Goal: Task Accomplishment & Management: Manage account settings

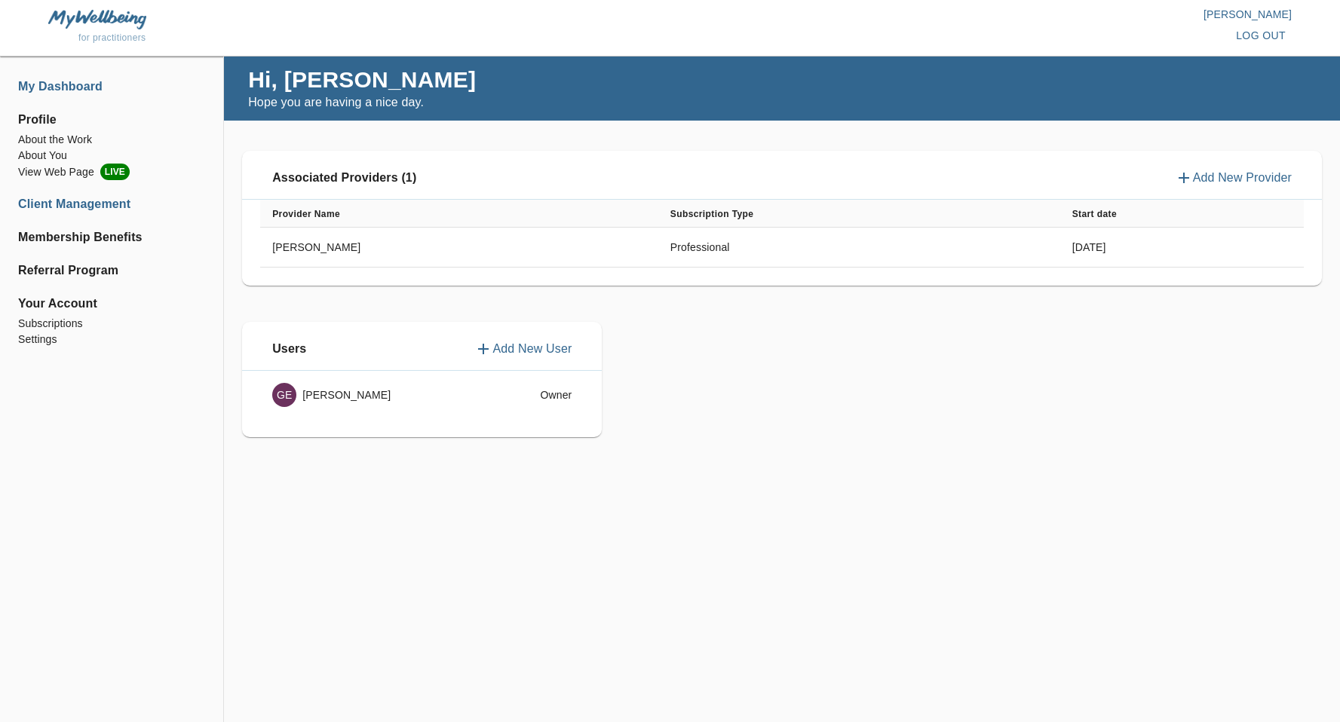
click at [79, 204] on li "Client Management" at bounding box center [111, 204] width 187 height 18
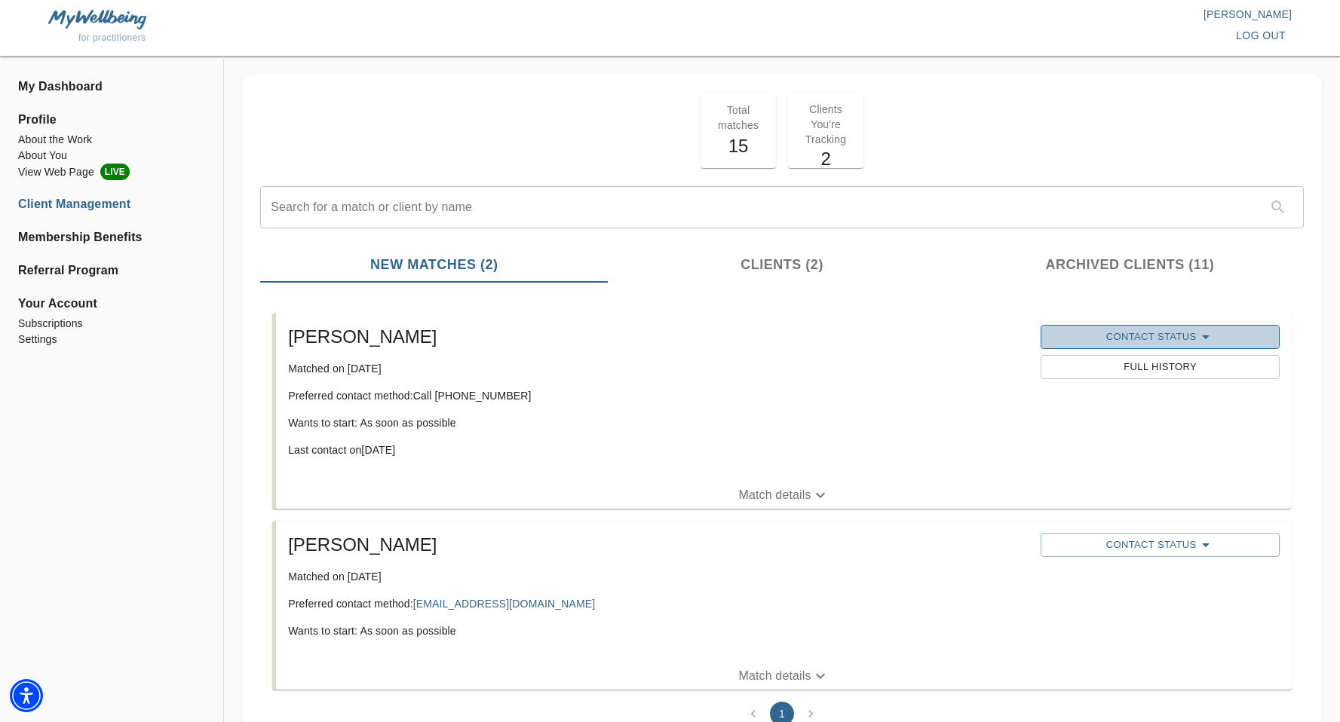
click at [1146, 333] on span "Contact Status" at bounding box center [1160, 337] width 224 height 18
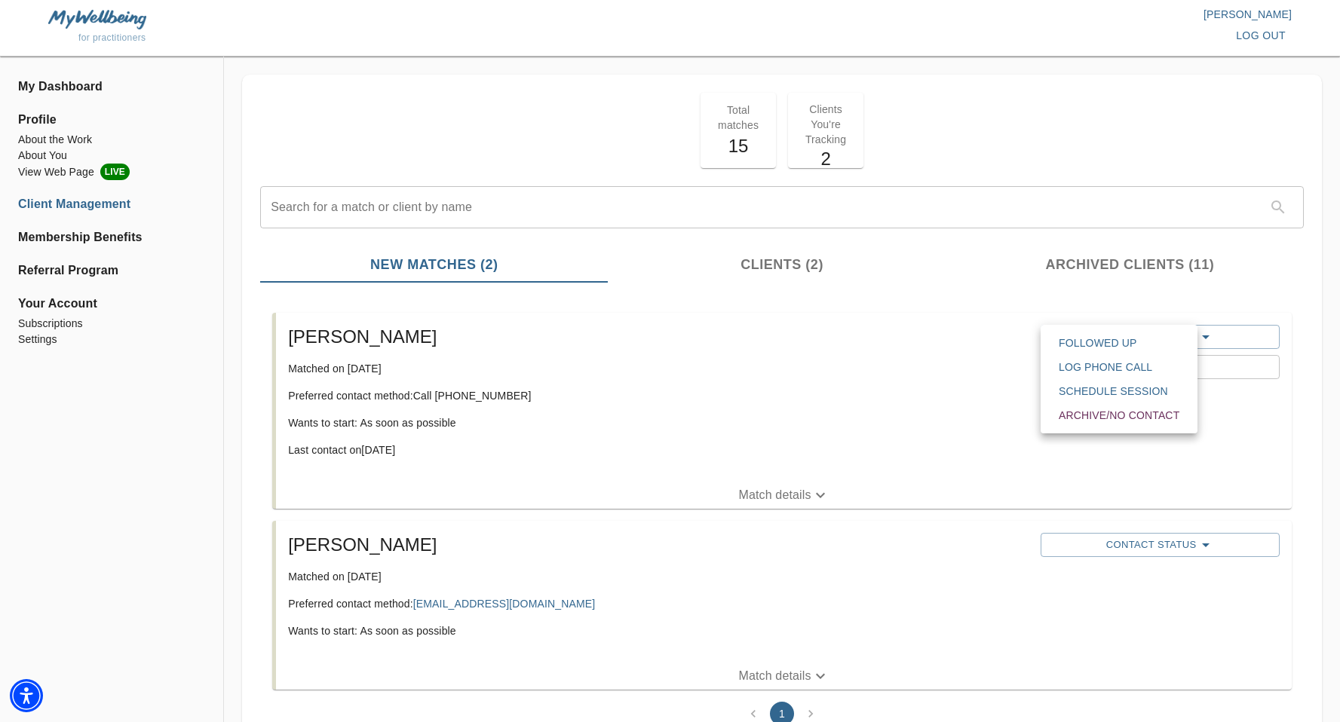
click at [1114, 418] on span "Archive/No contact" at bounding box center [1119, 415] width 121 height 15
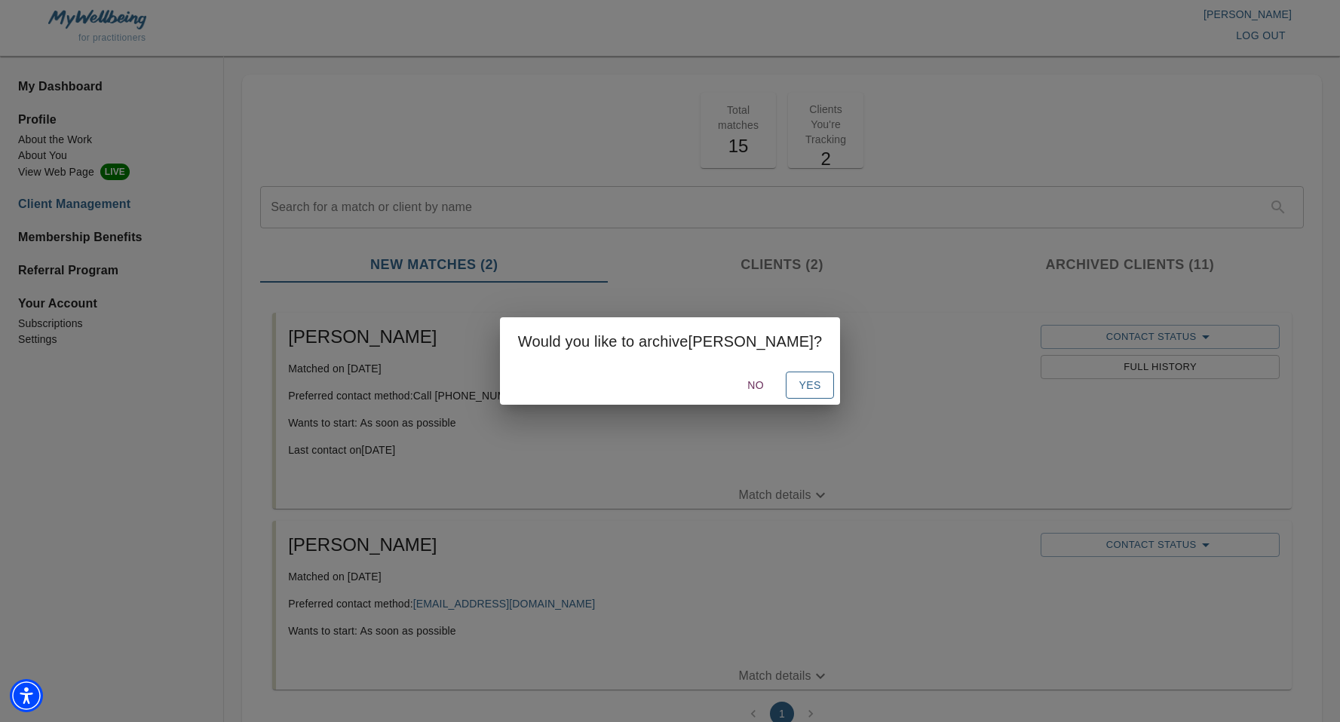
click at [798, 385] on span "Yes" at bounding box center [810, 385] width 24 height 19
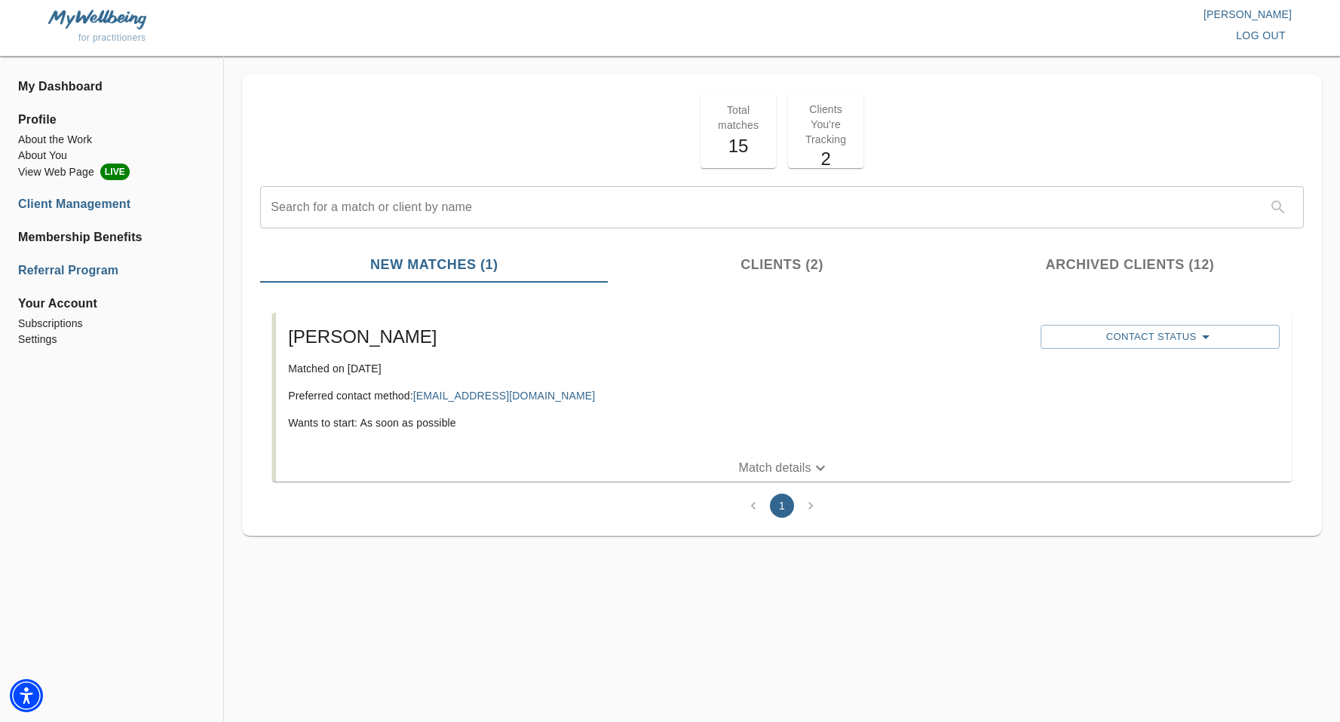
click at [84, 275] on li "Referral Program" at bounding box center [111, 271] width 187 height 18
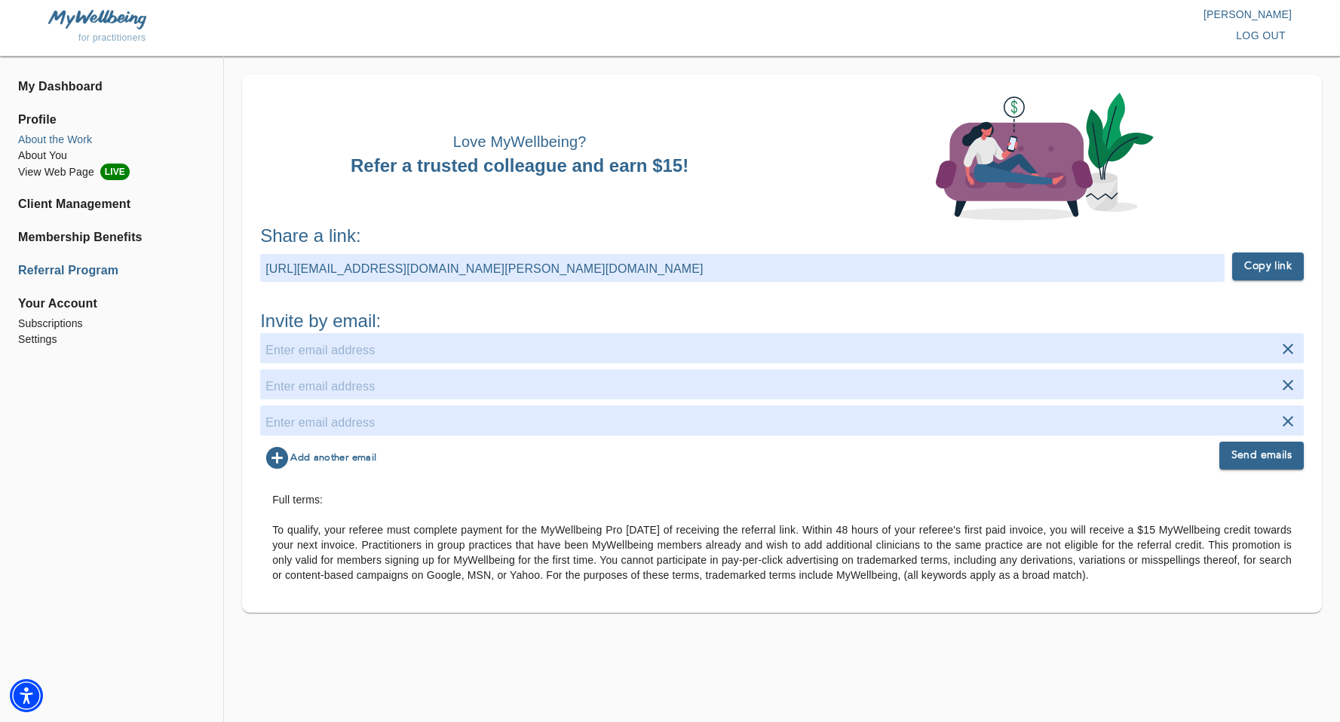
click at [62, 142] on li "About the Work" at bounding box center [111, 140] width 187 height 16
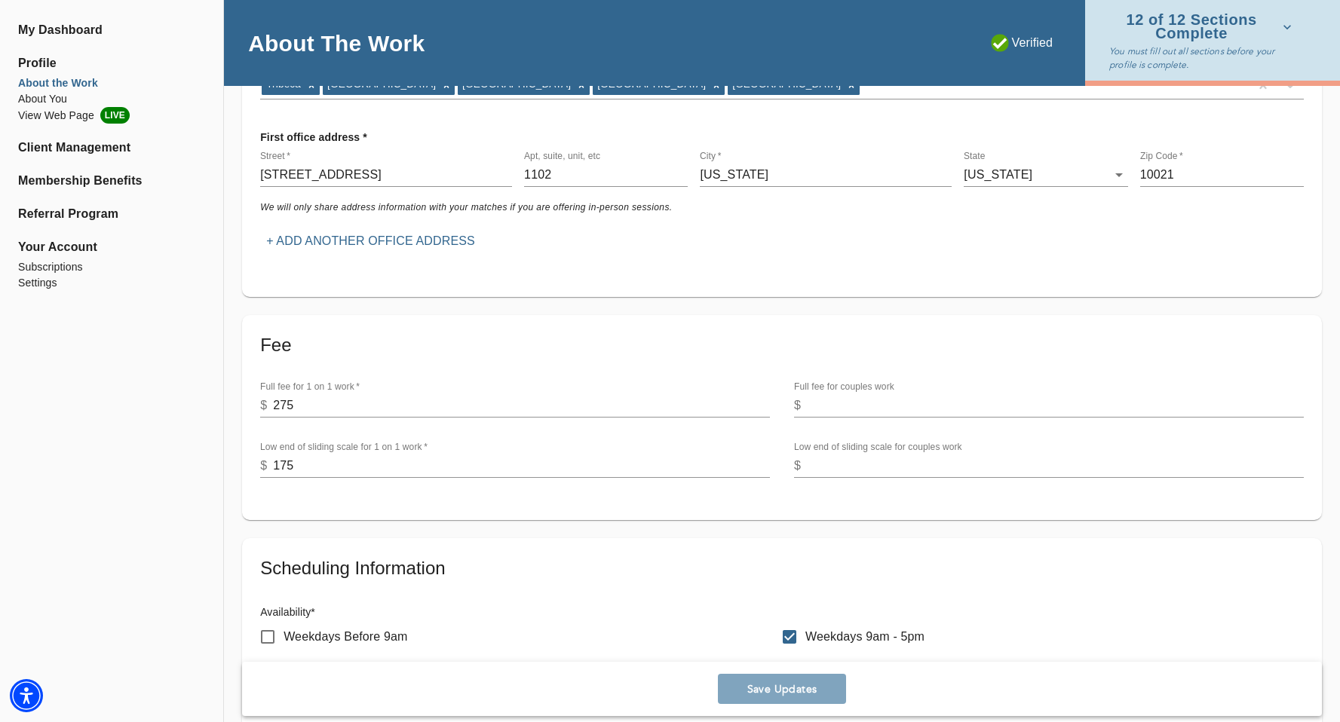
scroll to position [313, 0]
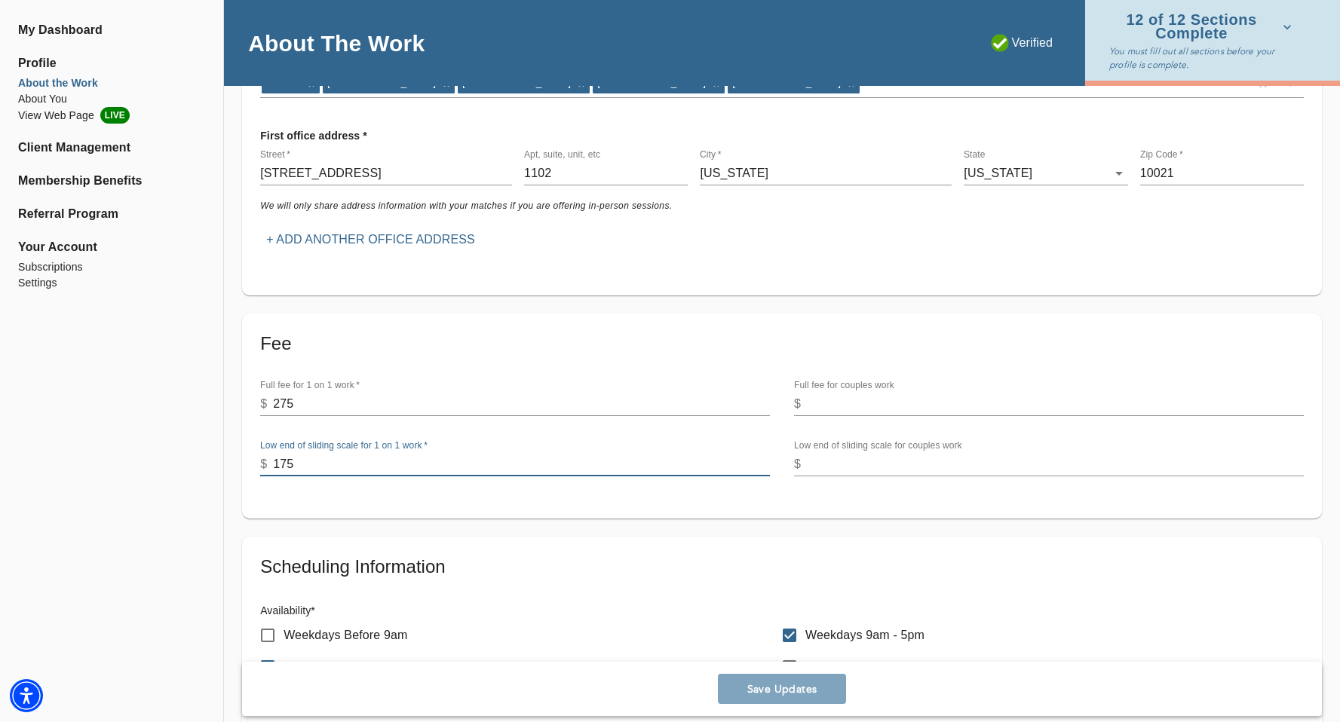
drag, startPoint x: 307, startPoint y: 470, endPoint x: 249, endPoint y: 468, distance: 58.1
click at [249, 468] on div "Low end of sliding scale for 1 on 1 work   * $ 175" at bounding box center [515, 458] width 534 height 60
drag, startPoint x: 305, startPoint y: 465, endPoint x: 254, endPoint y: 454, distance: 52.5
click at [254, 454] on div "Low end of sliding scale for 1 on 1 work   * $ 200" at bounding box center [515, 458] width 534 height 60
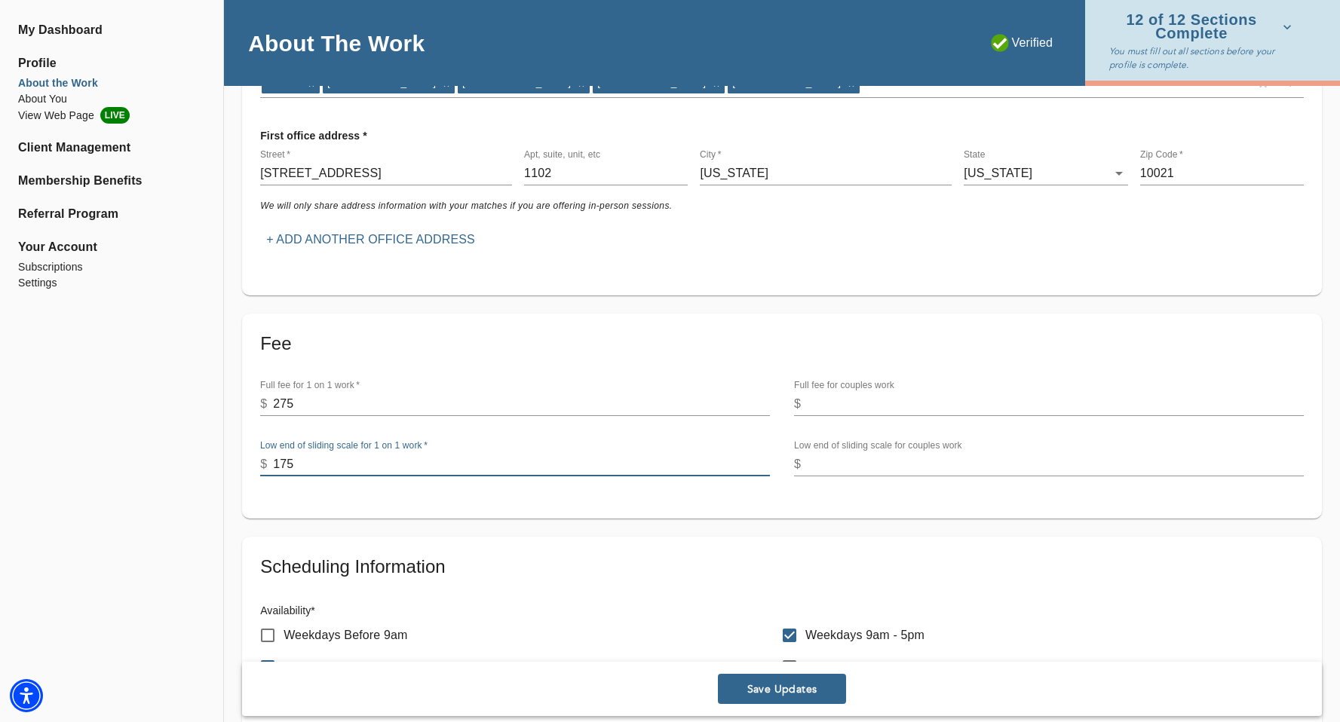
type input "175"
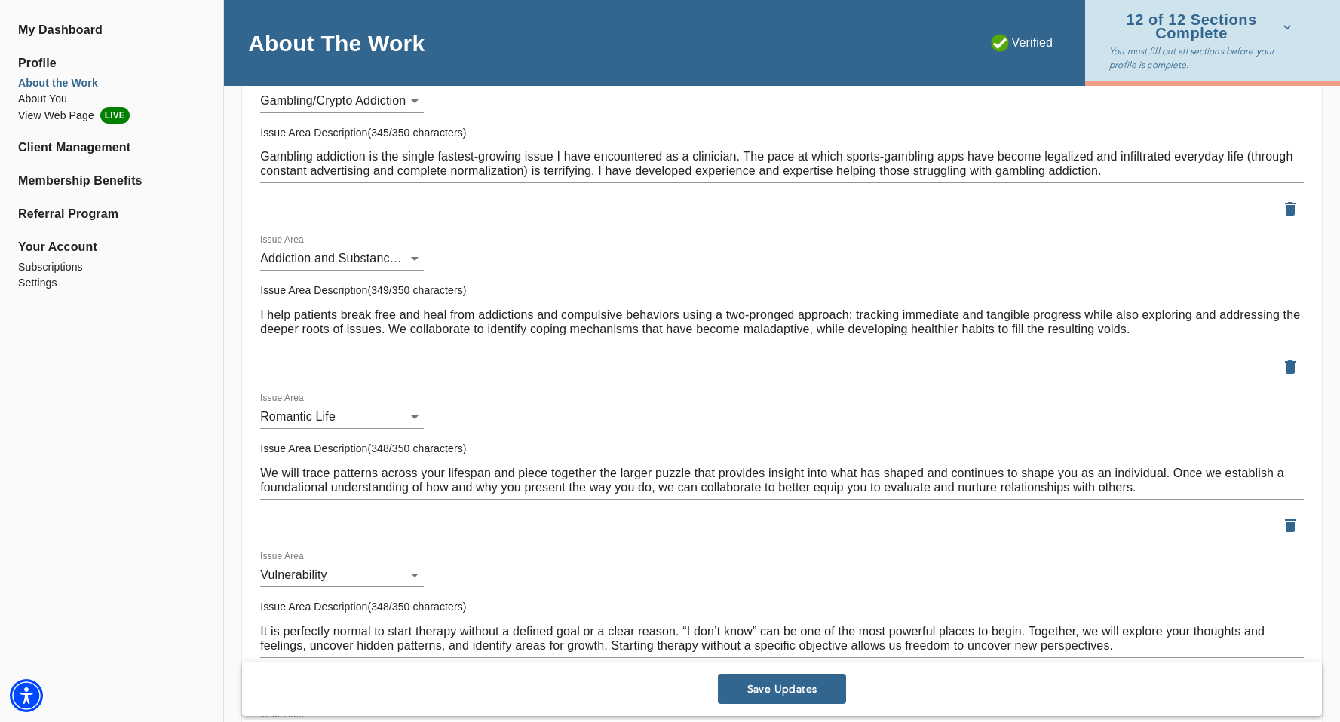
scroll to position [1641, 0]
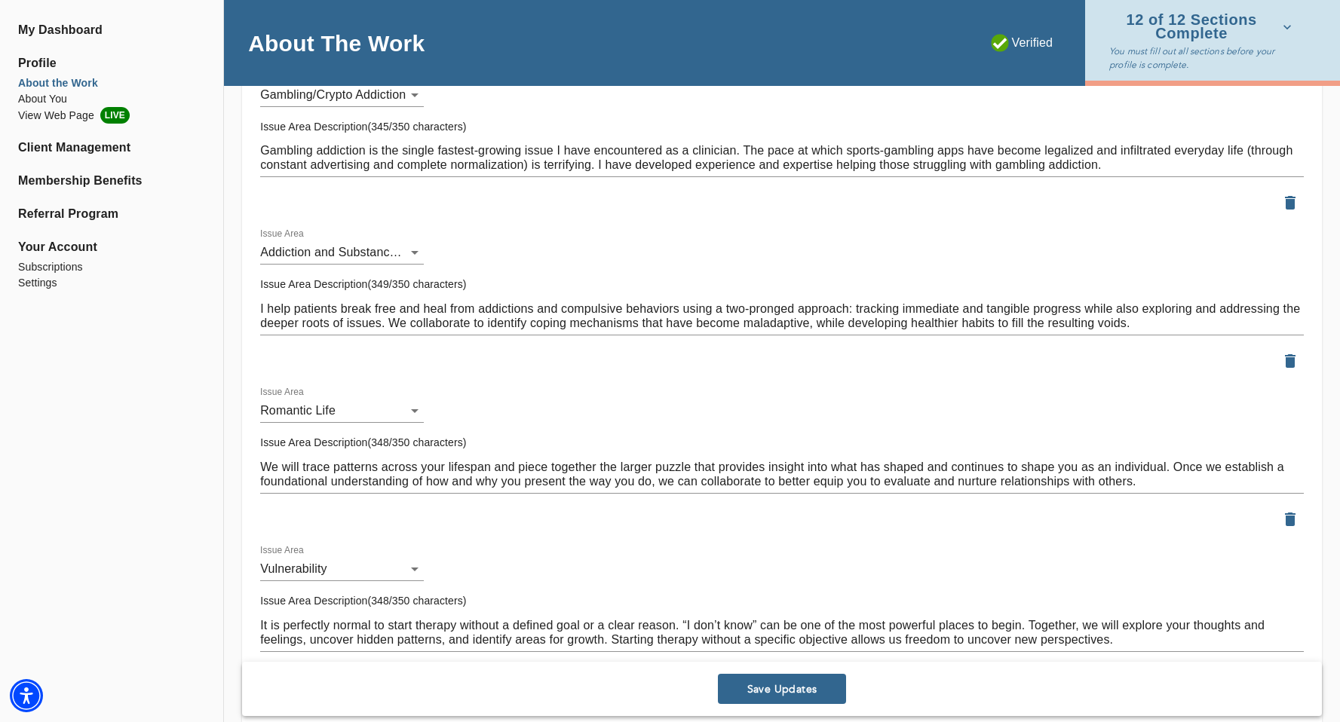
click at [767, 690] on span "Save Updates" at bounding box center [782, 689] width 116 height 14
